Goal: Use online tool/utility: Utilize a website feature to perform a specific function

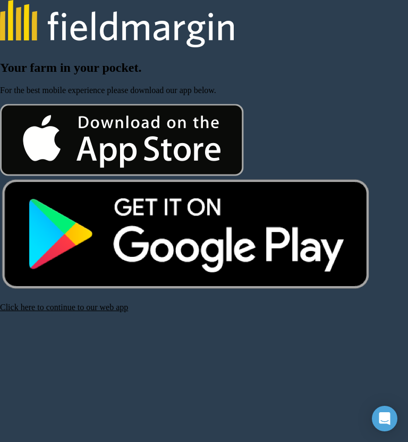
click at [105, 311] on link "Click here to continue to our web app" at bounding box center [64, 306] width 128 height 9
click at [100, 310] on link "Click here to continue to our web app" at bounding box center [64, 306] width 128 height 9
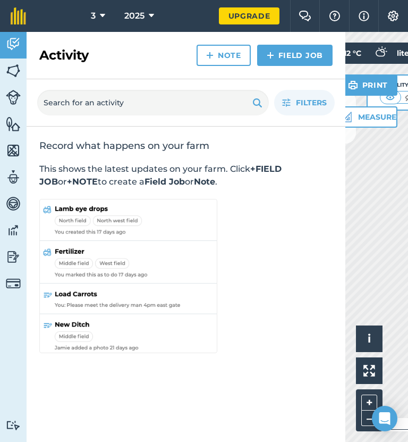
click at [20, 64] on img at bounding box center [13, 71] width 15 height 16
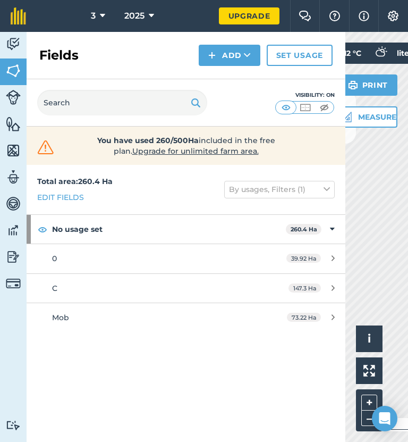
click at [352, 137] on button at bounding box center [351, 116] width 11 height 53
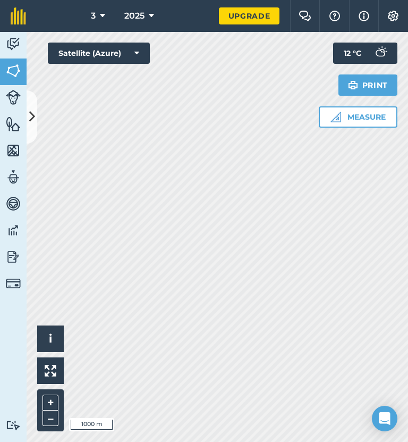
click at [0, 142] on html "3 2025 Upgrade Farm Chat Help Info Settings Map printing is not available on ou…" at bounding box center [204, 221] width 408 height 442
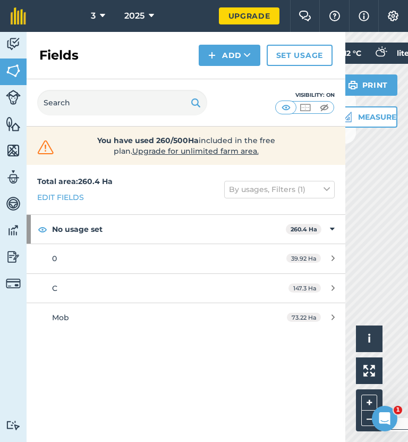
click at [348, 133] on button at bounding box center [351, 116] width 11 height 53
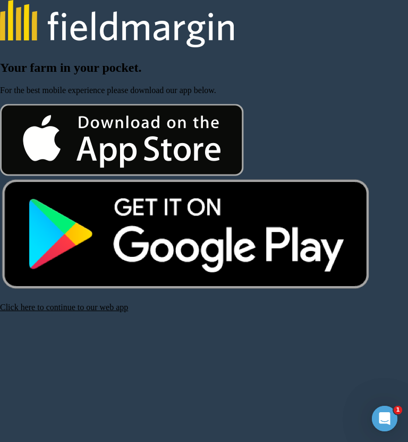
click at [70, 312] on html "Your farm in your pocket. For the best mobile experience please download our ap…" at bounding box center [204, 156] width 408 height 312
click at [54, 311] on link "Click here to continue to our web app" at bounding box center [64, 306] width 128 height 9
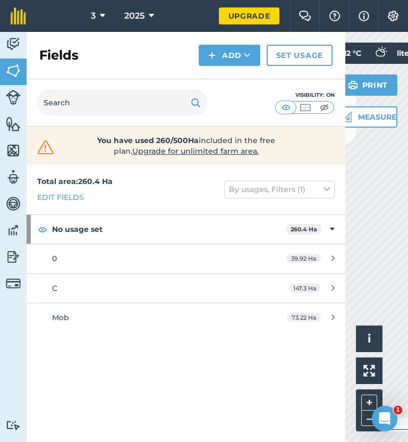
click at [352, 139] on button at bounding box center [351, 116] width 11 height 53
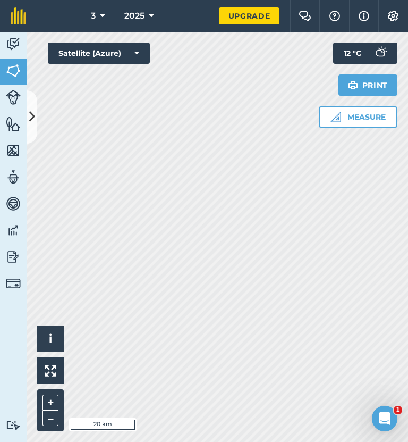
click at [90, 26] on button "3" at bounding box center [98, 16] width 23 height 32
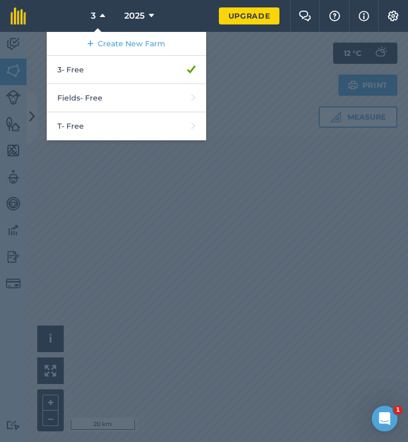
click at [176, 99] on link "Fields - Free" at bounding box center [126, 98] width 159 height 28
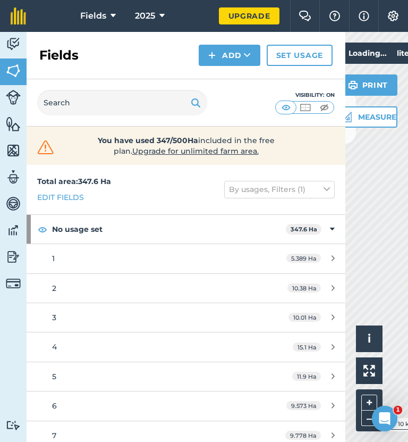
click at [350, 140] on button at bounding box center [351, 116] width 11 height 53
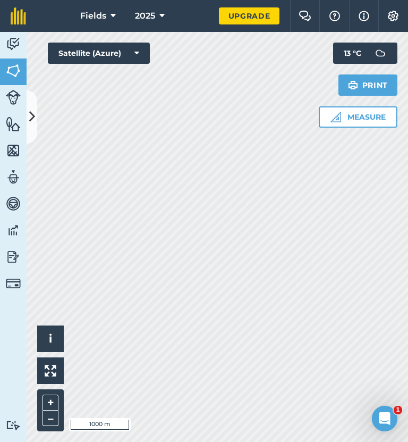
click at [37, 130] on button at bounding box center [32, 116] width 11 height 53
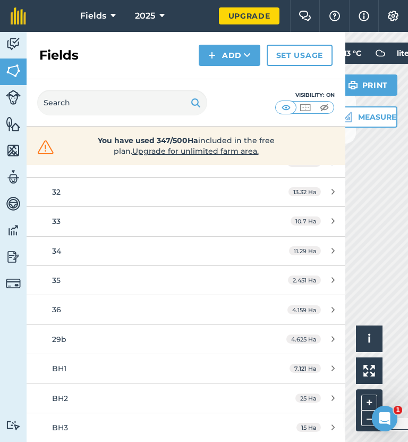
scroll to position [698, 0]
click at [351, 139] on button at bounding box center [351, 116] width 11 height 53
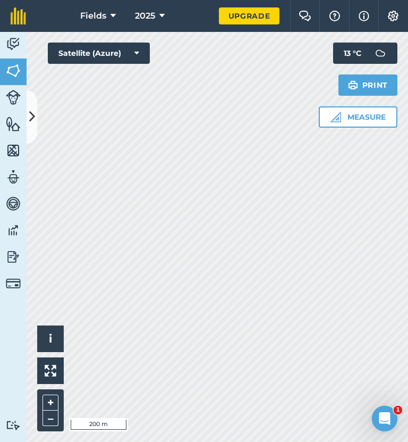
click at [359, 117] on button "Measure" at bounding box center [358, 116] width 79 height 21
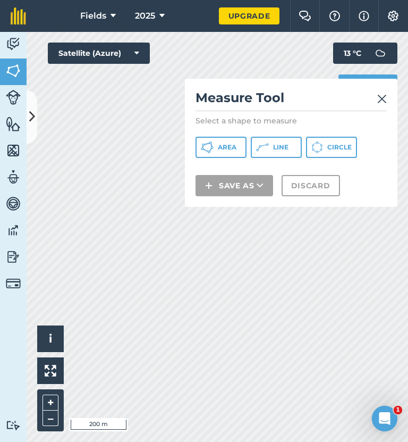
click at [227, 146] on span "Area" at bounding box center [227, 147] width 19 height 9
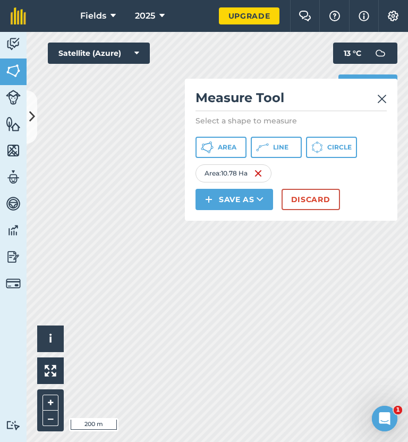
click at [230, 137] on button "Area" at bounding box center [221, 147] width 51 height 21
click at [266, 171] on img at bounding box center [262, 173] width 9 height 13
click at [259, 170] on img at bounding box center [258, 173] width 9 height 13
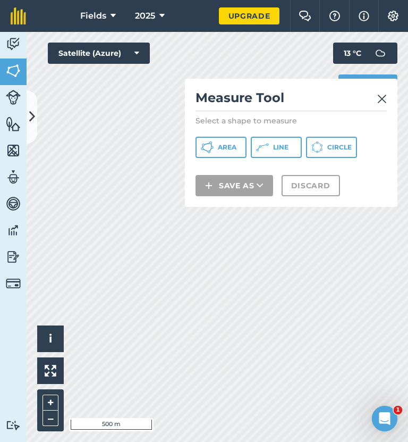
click at [380, 94] on img at bounding box center [382, 98] width 10 height 13
